Goal: Transaction & Acquisition: Subscribe to service/newsletter

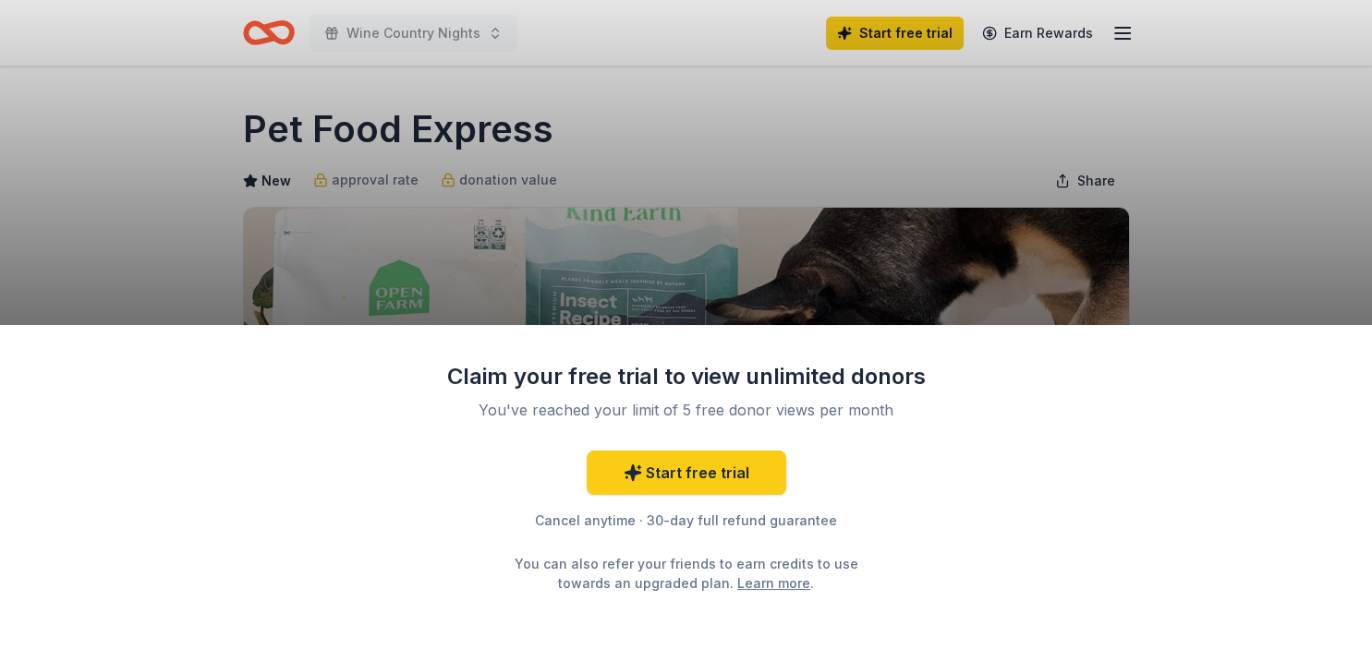
click at [811, 258] on div "Claim your free trial to view unlimited donors You've reached your limit of 5 f…" at bounding box center [686, 324] width 1372 height 649
click at [700, 479] on link "Start free trial" at bounding box center [687, 473] width 200 height 44
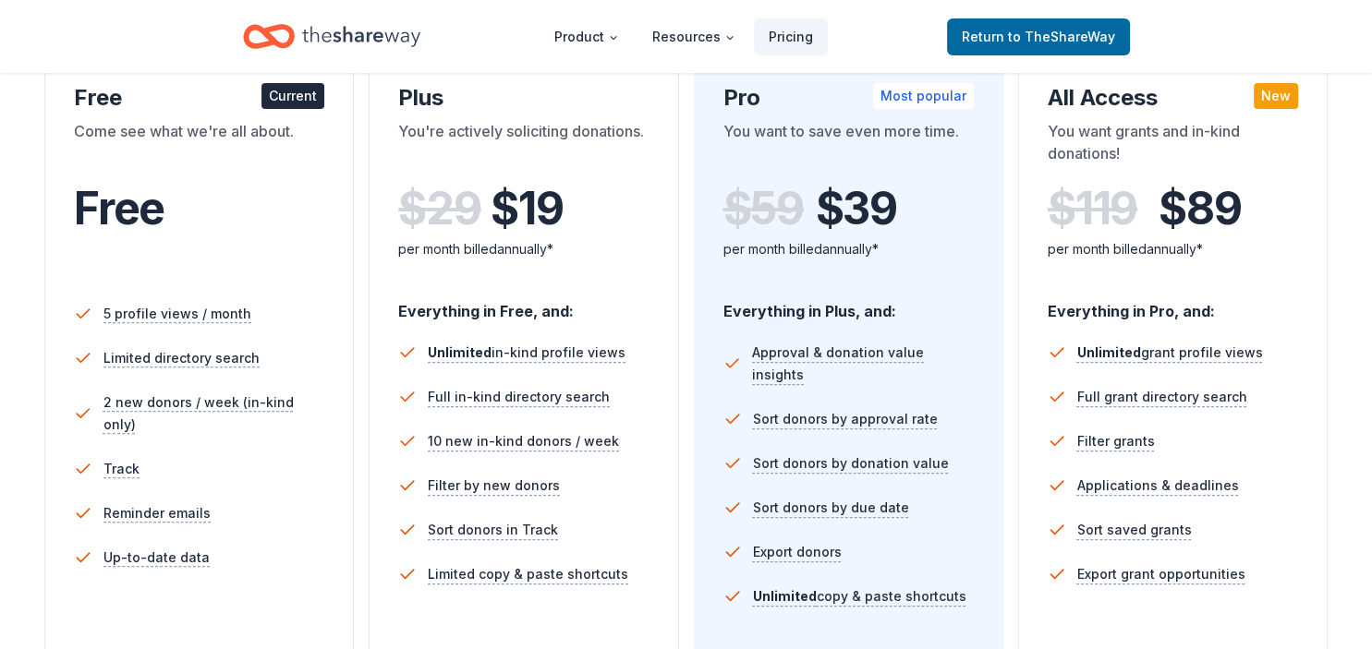
scroll to position [337, 0]
